Goal: Information Seeking & Learning: Learn about a topic

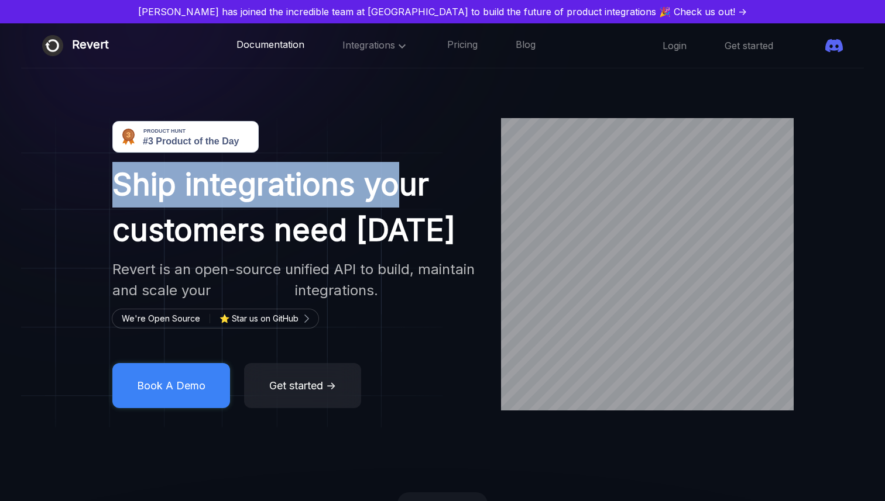
click at [264, 47] on link "Documentation" at bounding box center [270, 45] width 68 height 15
click at [395, 47] on icon at bounding box center [402, 46] width 14 height 14
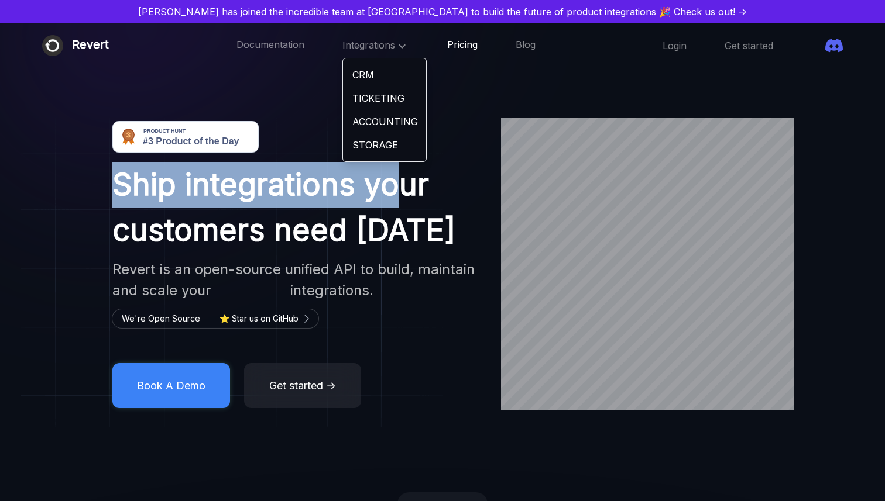
click at [447, 48] on link "Pricing" at bounding box center [462, 45] width 30 height 15
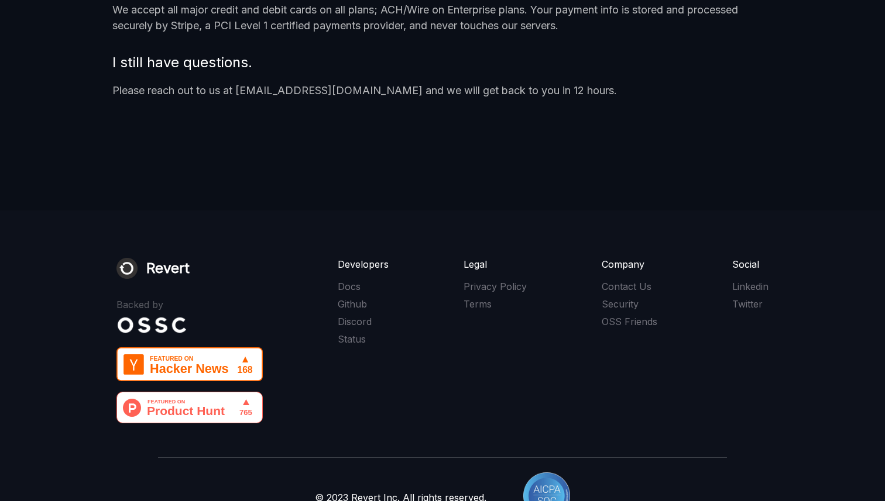
scroll to position [1711, 0]
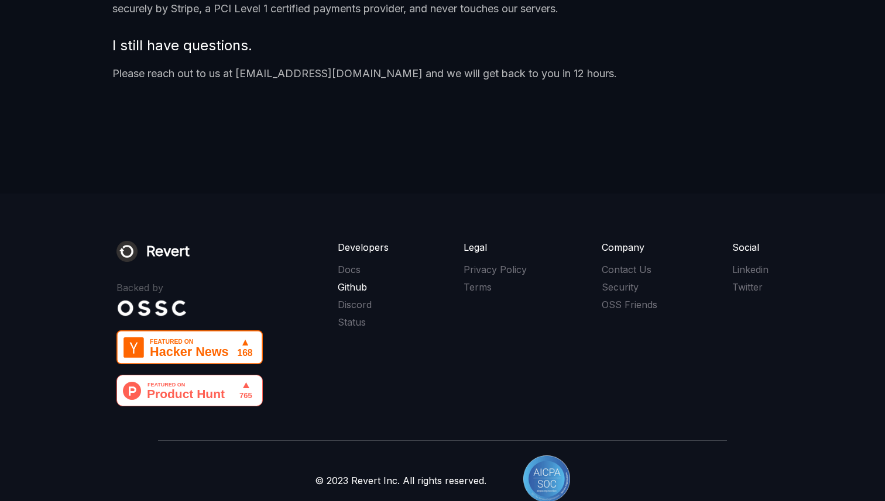
click at [360, 287] on link "Github" at bounding box center [363, 287] width 51 height 13
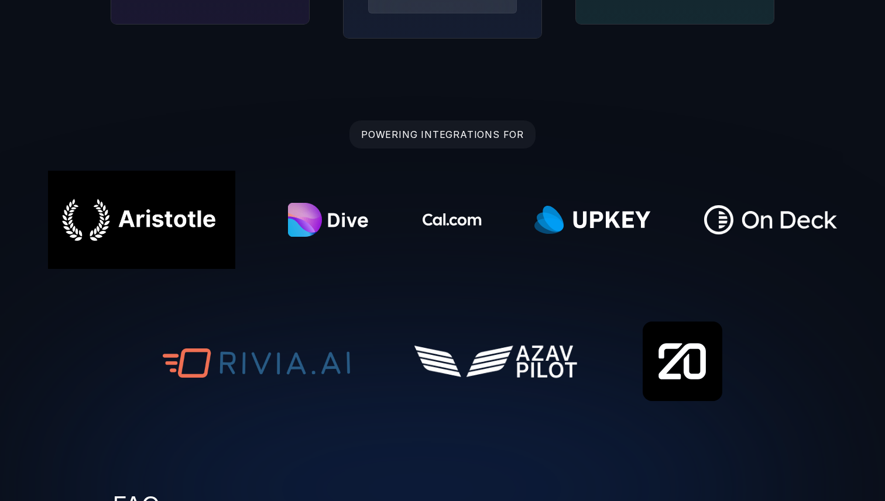
scroll to position [0, 0]
